Goal: Task Accomplishment & Management: Manage account settings

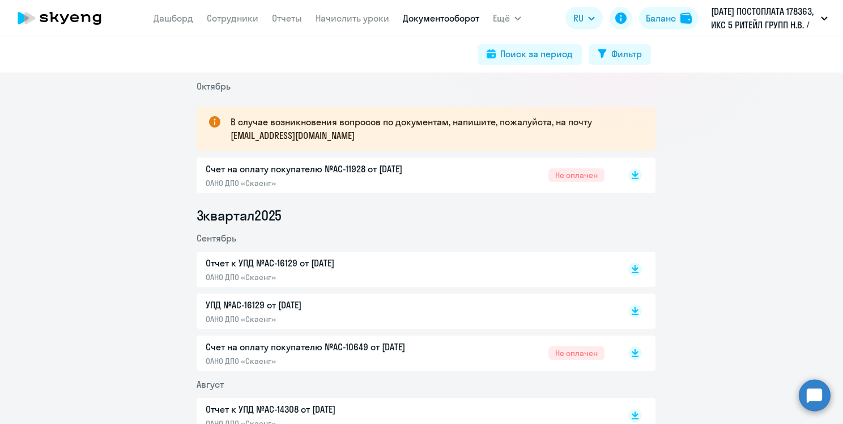
scroll to position [173, 0]
click at [470, 343] on div "Счет на оплату покупателю №AC-10649 от [DATE] ОАНО ДПО «Скаенг» Не оплачен" at bounding box center [405, 354] width 399 height 26
click at [305, 306] on p "УПД №AC-16129 от [DATE]" at bounding box center [325, 306] width 238 height 14
click at [249, 12] on link "Сотрудники" at bounding box center [233, 17] width 52 height 11
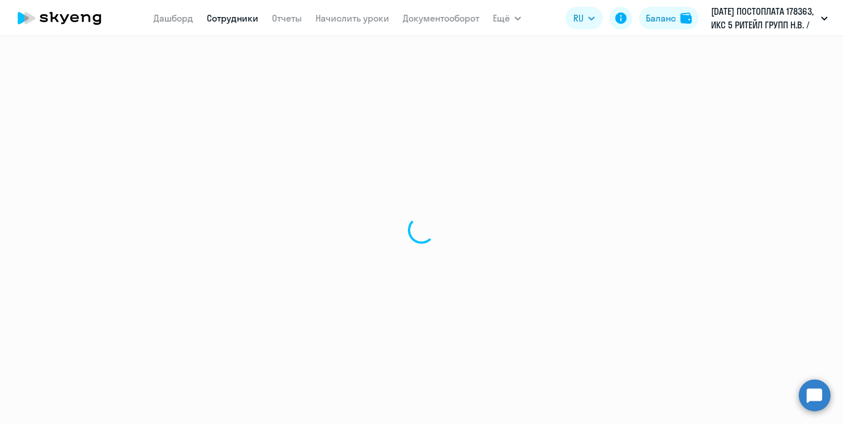
select select "30"
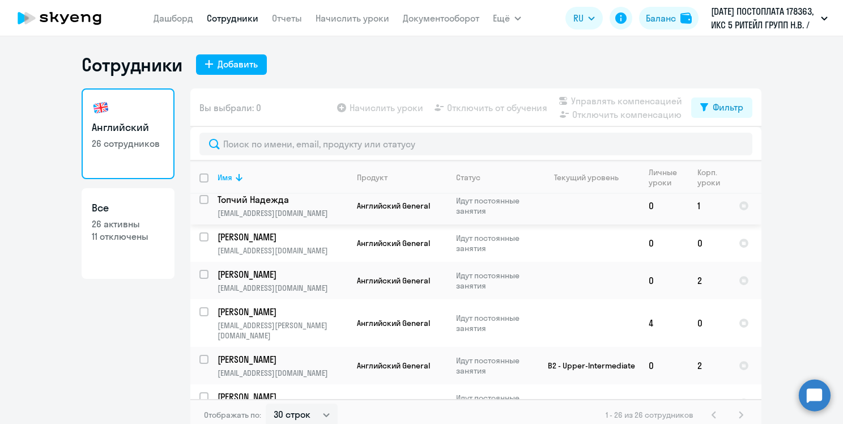
scroll to position [165, 0]
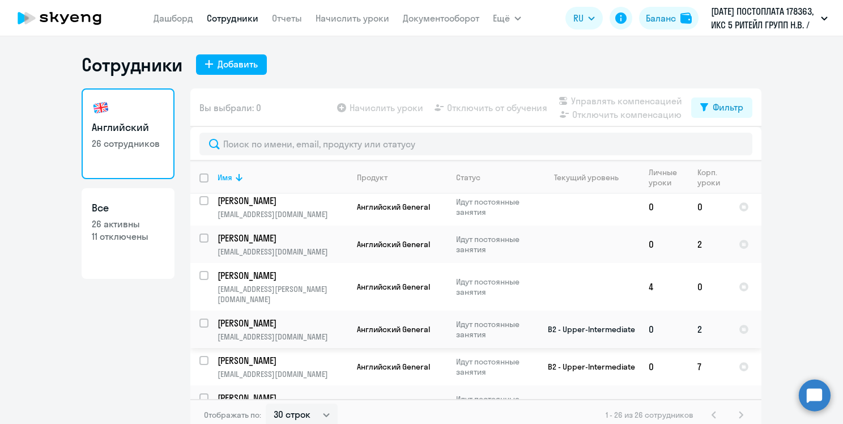
click at [358, 324] on p "Английский General" at bounding box center [398, 329] width 82 height 10
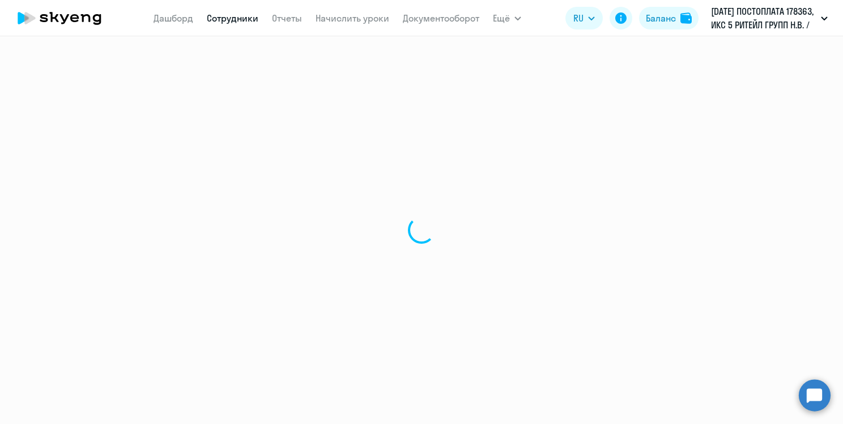
select select "english"
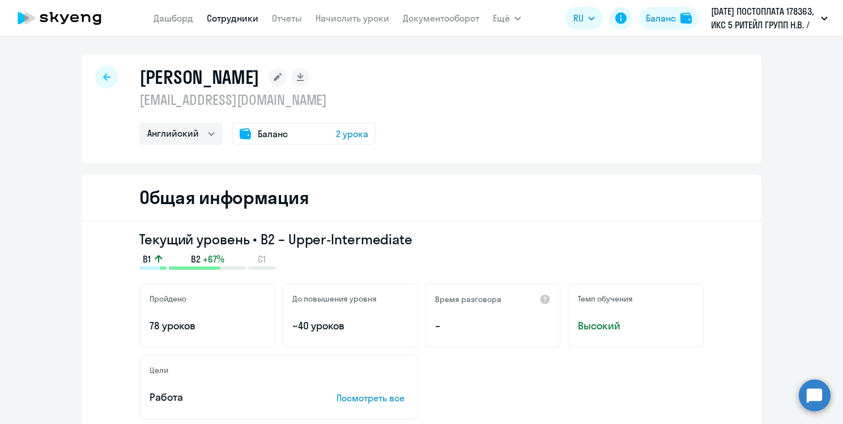
click at [283, 136] on div "Баланс 2 урока" at bounding box center [304, 133] width 144 height 23
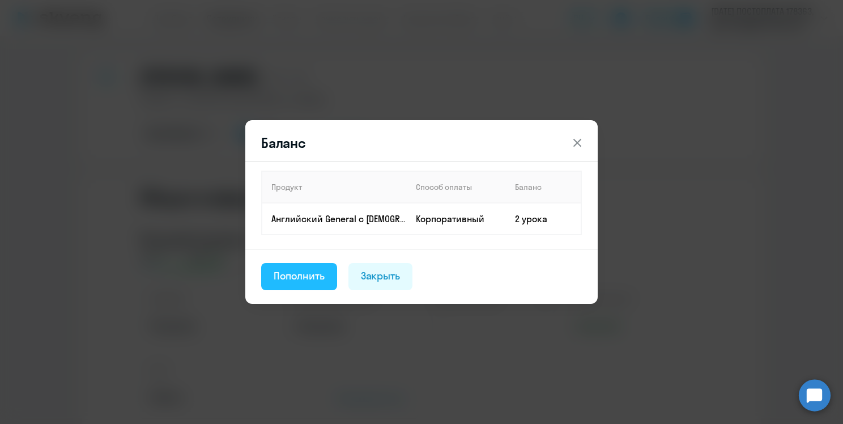
click at [324, 274] on div "Пополнить" at bounding box center [299, 276] width 51 height 15
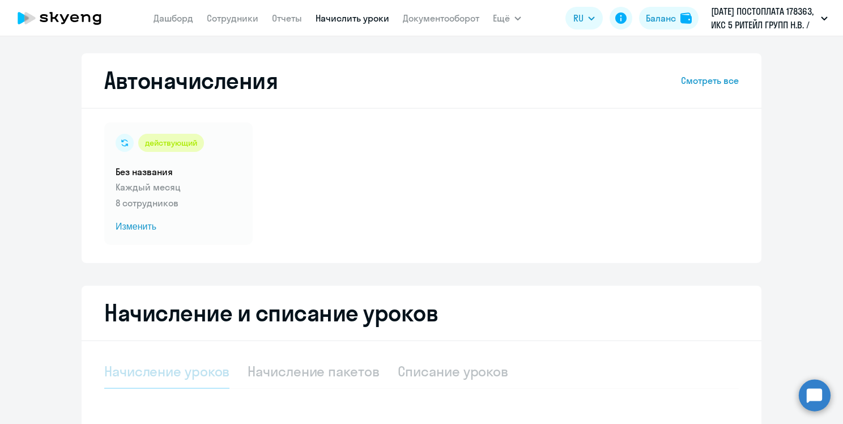
select select "10"
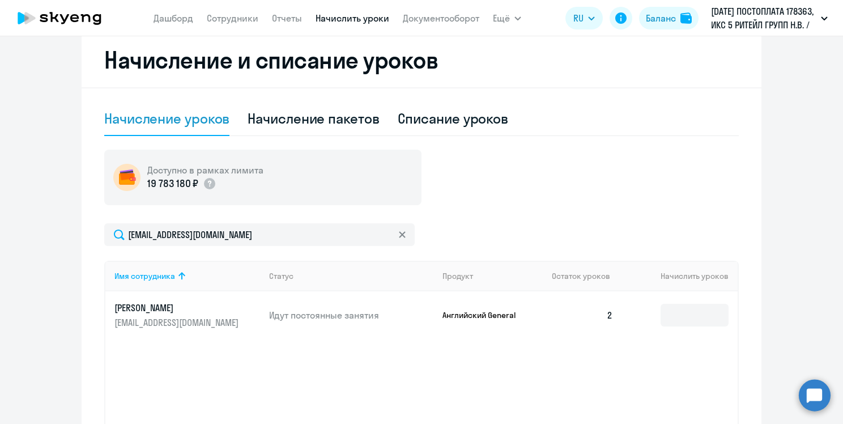
scroll to position [252, 0]
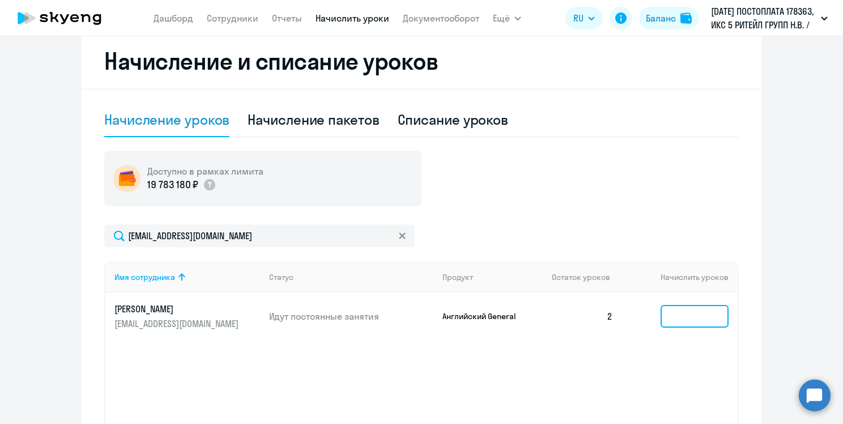
click at [718, 317] on input at bounding box center [695, 316] width 68 height 23
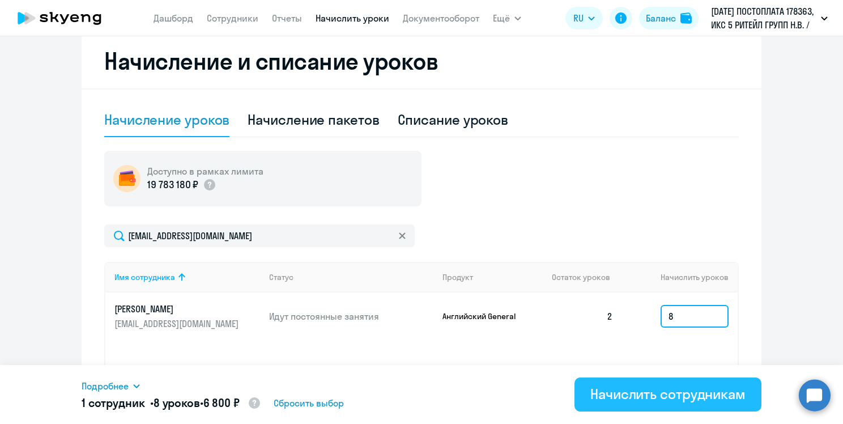
type input "8"
click at [625, 389] on div "Начислить сотрудникам" at bounding box center [667, 394] width 155 height 18
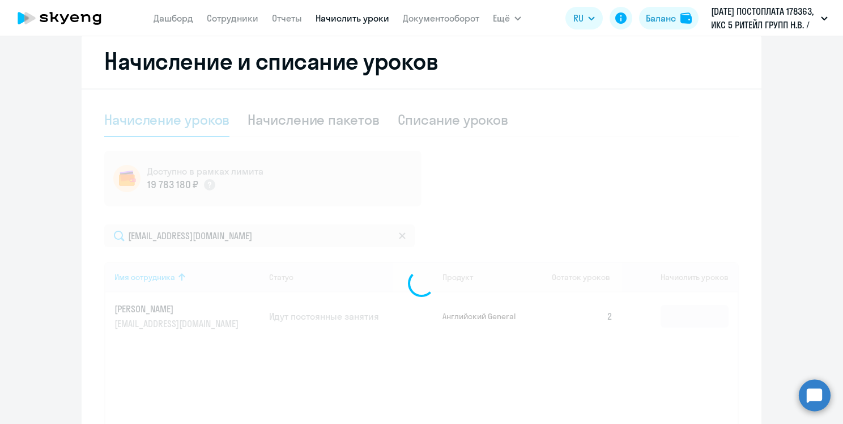
scroll to position [355, 0]
